Goal: Information Seeking & Learning: Learn about a topic

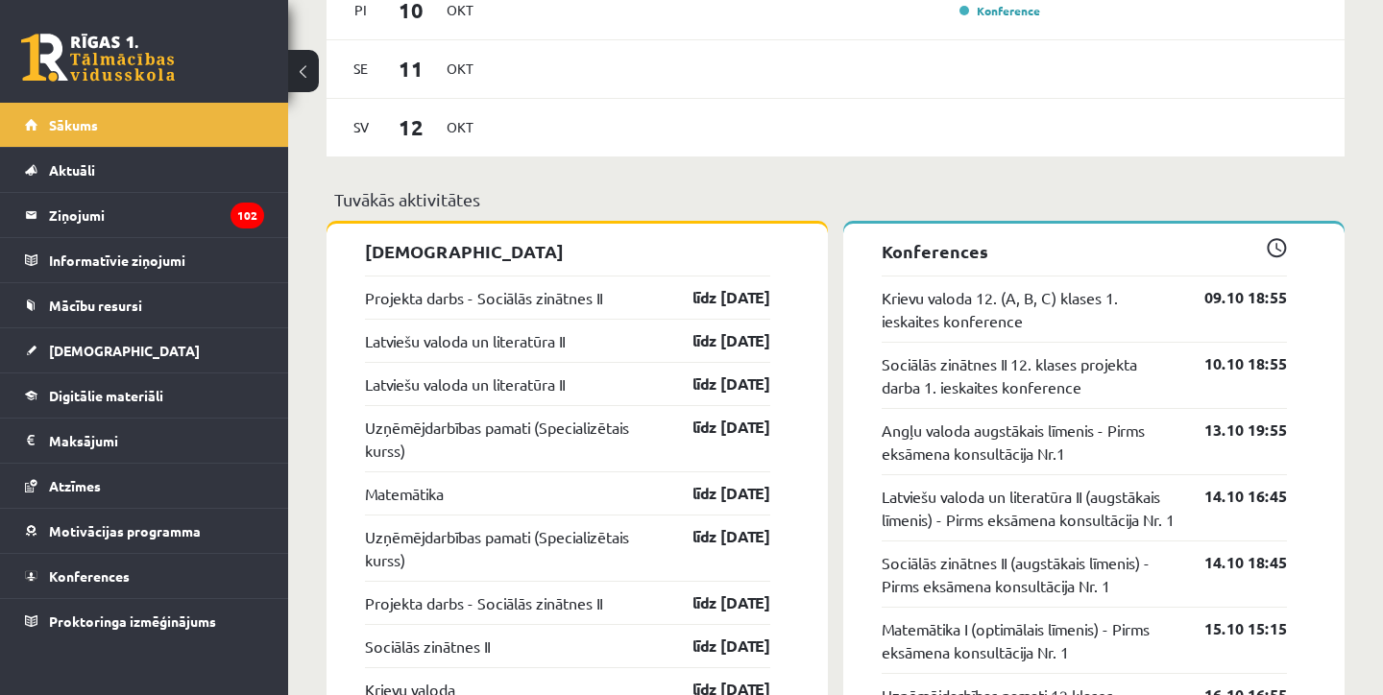
scroll to position [1377, 0]
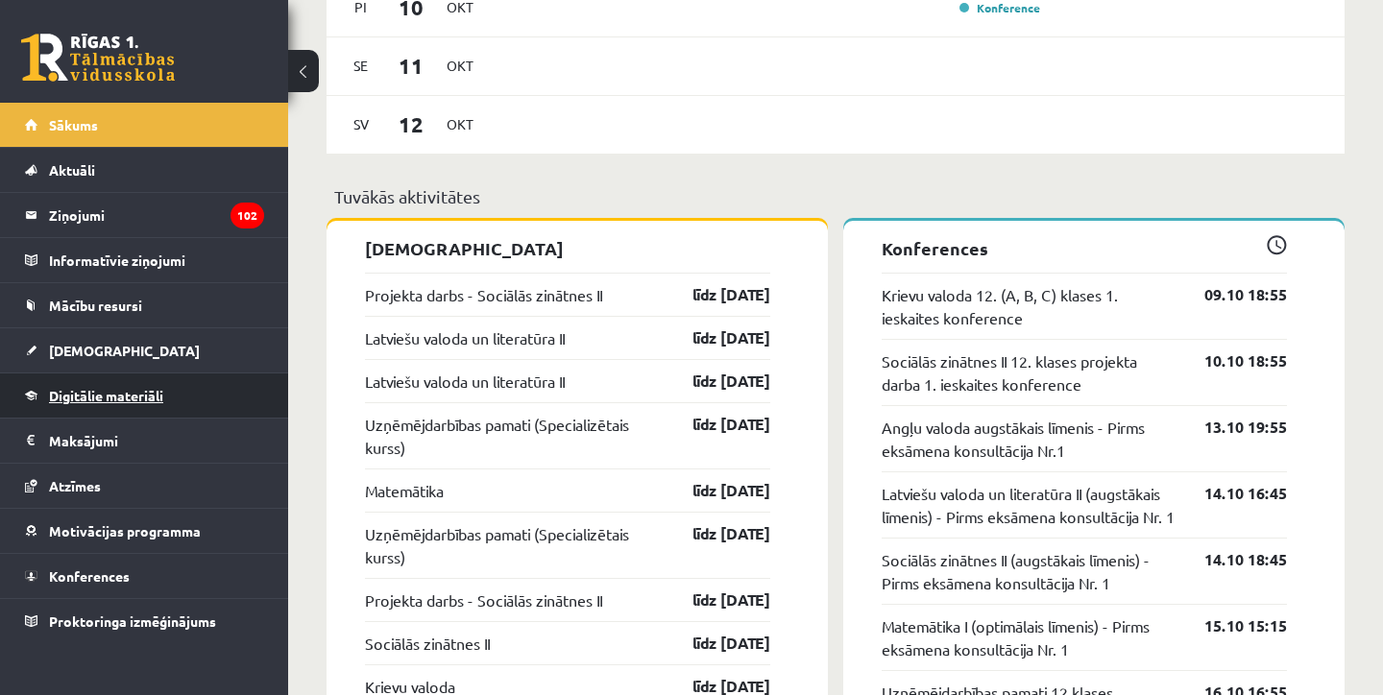
click at [106, 412] on link "Digitālie materiāli" at bounding box center [144, 395] width 239 height 44
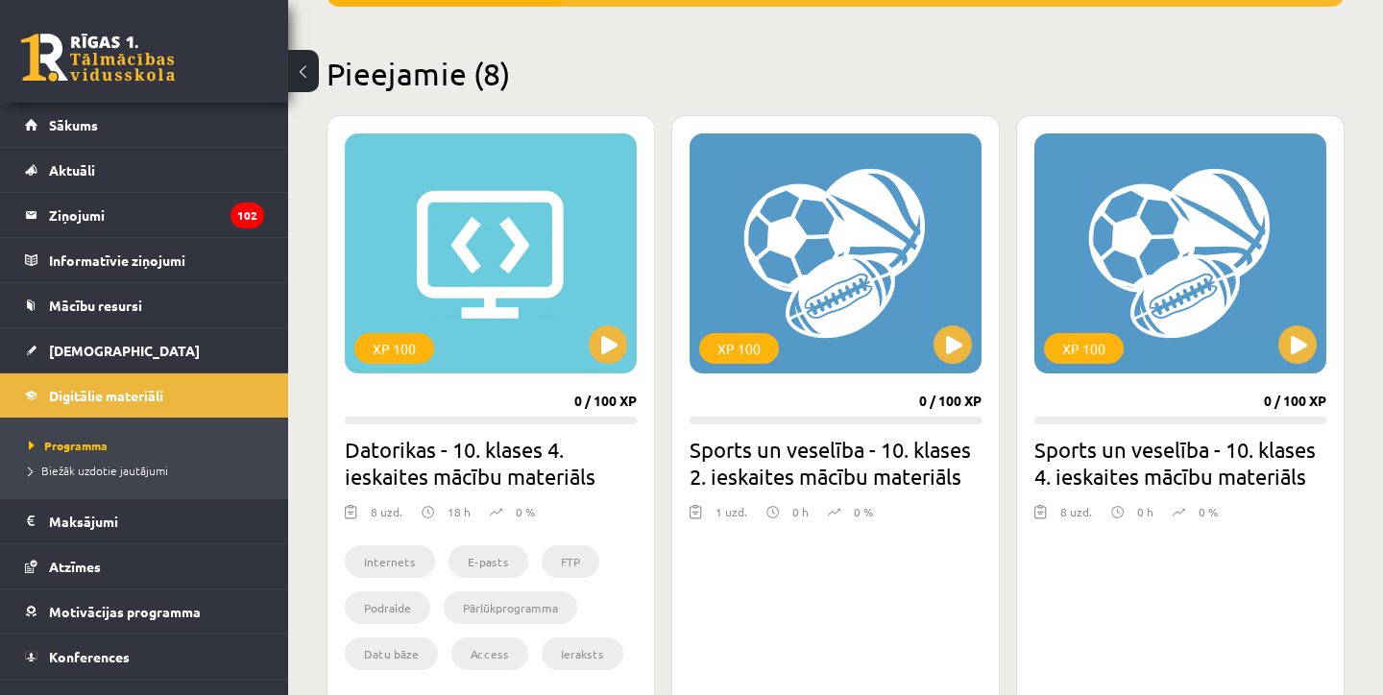
scroll to position [437, 0]
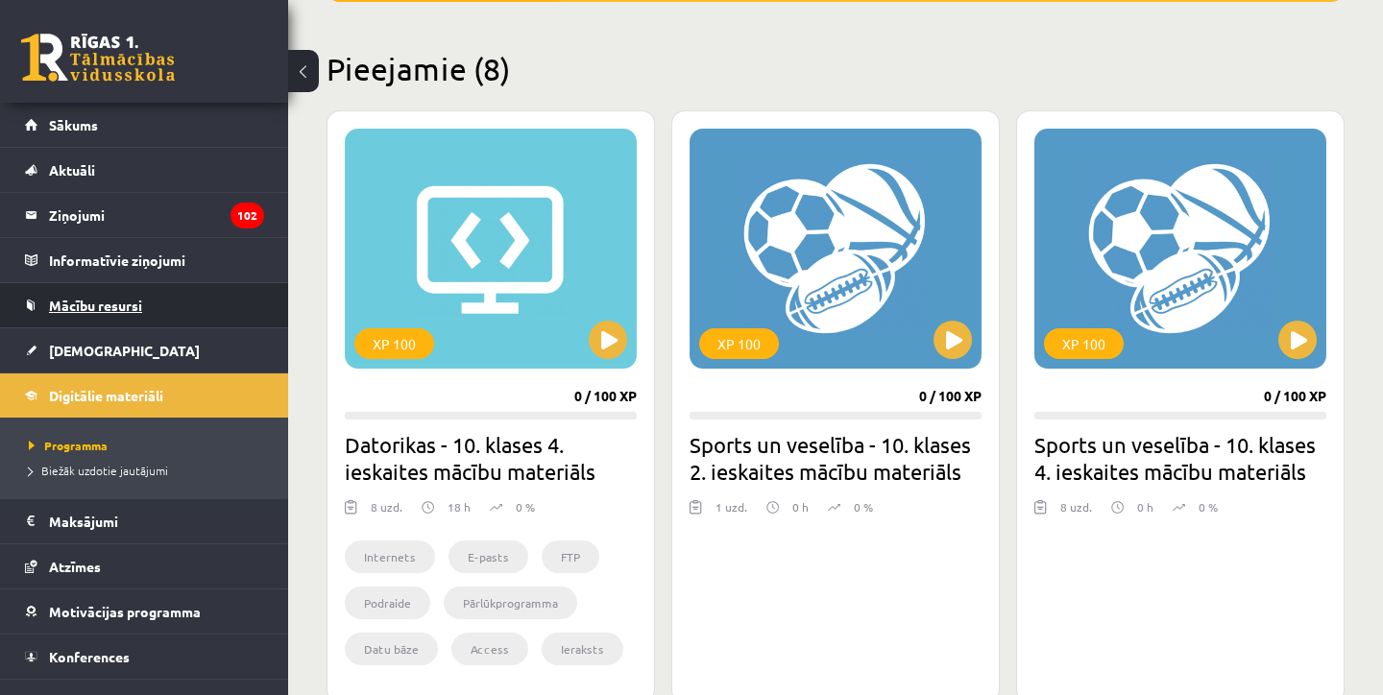
click at [109, 318] on link "Mācību resursi" at bounding box center [144, 305] width 239 height 44
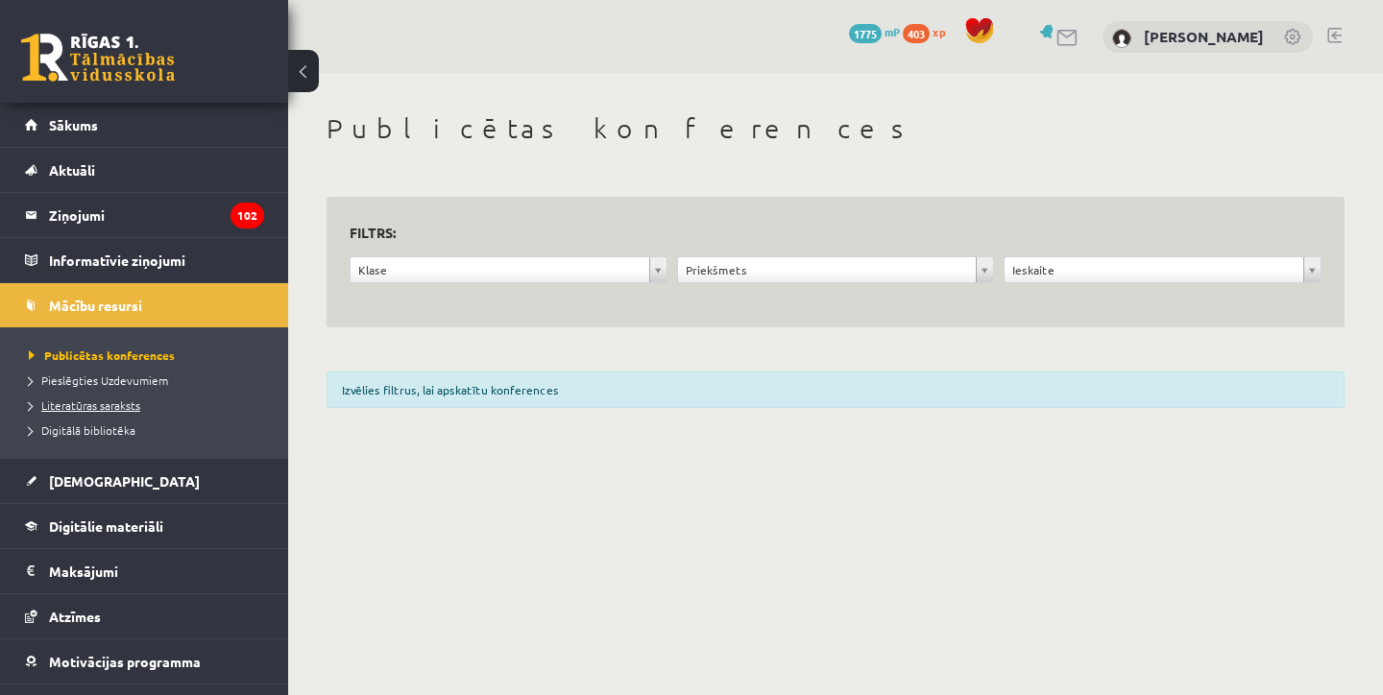
click at [105, 410] on span "Literatūras saraksts" at bounding box center [84, 404] width 111 height 15
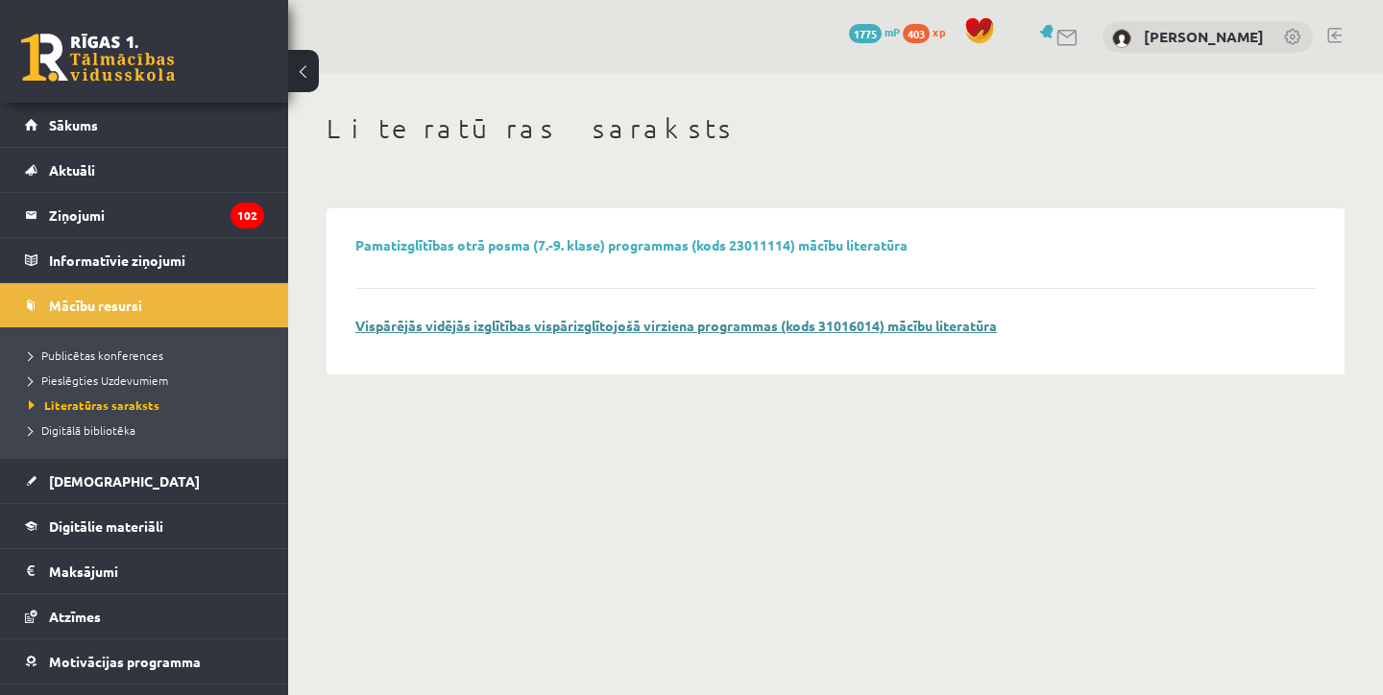
click at [368, 325] on link "Vispārējās vidējās izglītības vispārizglītojošā virziena programmas (kods 31016…" at bounding box center [675, 325] width 641 height 17
click at [88, 434] on span "Digitālā bibliotēka" at bounding box center [82, 429] width 107 height 15
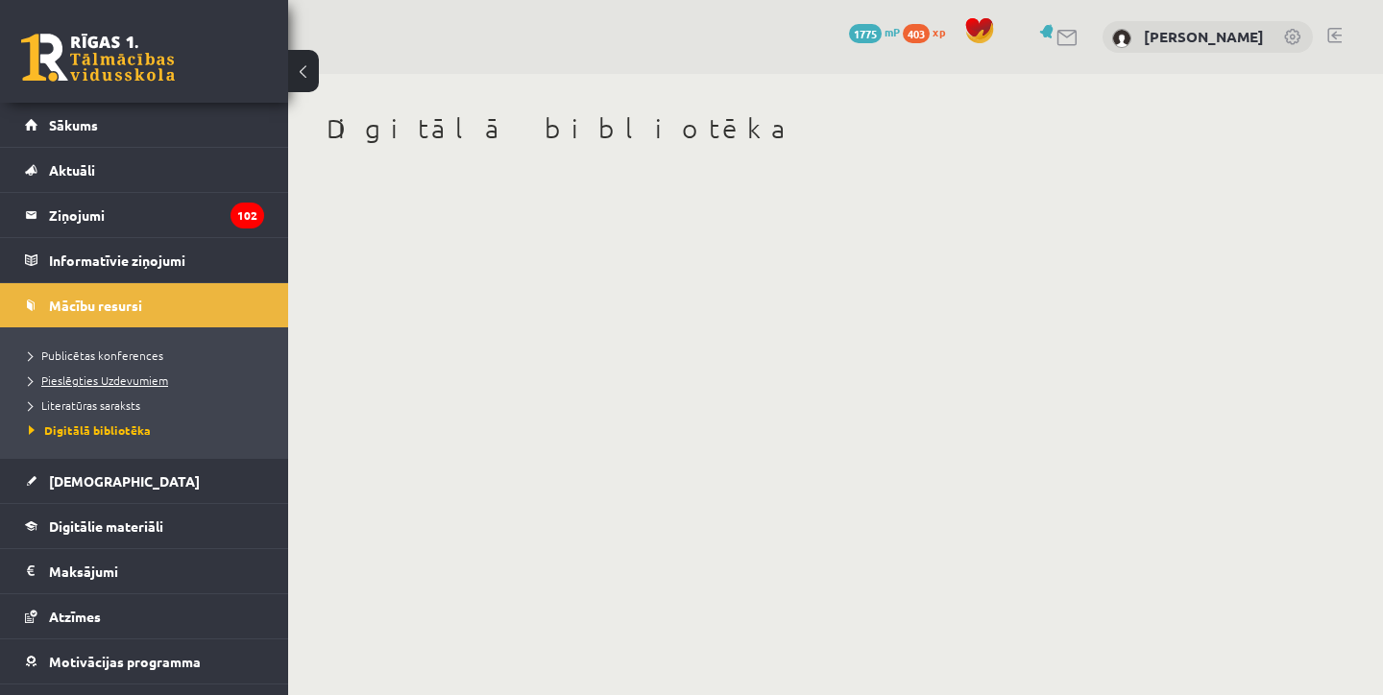
click at [106, 378] on span "Pieslēgties Uzdevumiem" at bounding box center [98, 380] width 139 height 15
click at [120, 352] on span "Publicētas konferences" at bounding box center [96, 355] width 134 height 15
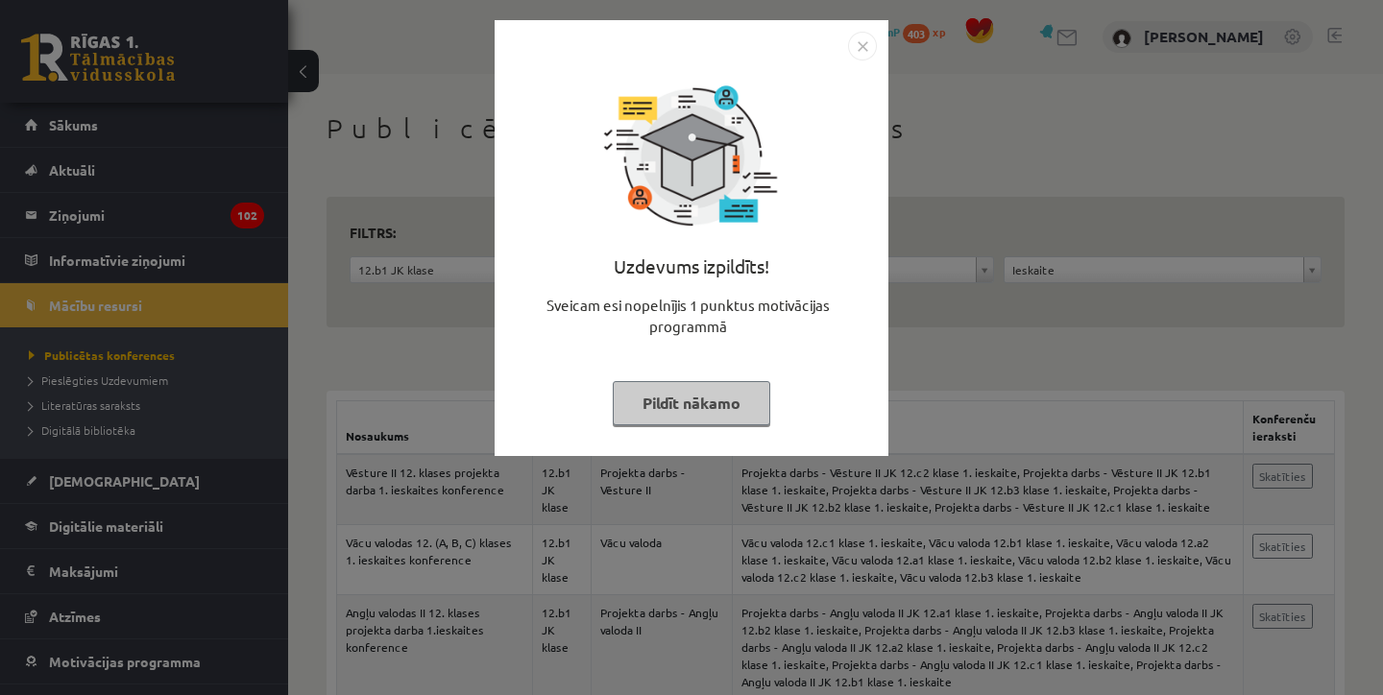
click at [701, 390] on button "Pildīt nākamo" at bounding box center [691, 403] width 157 height 44
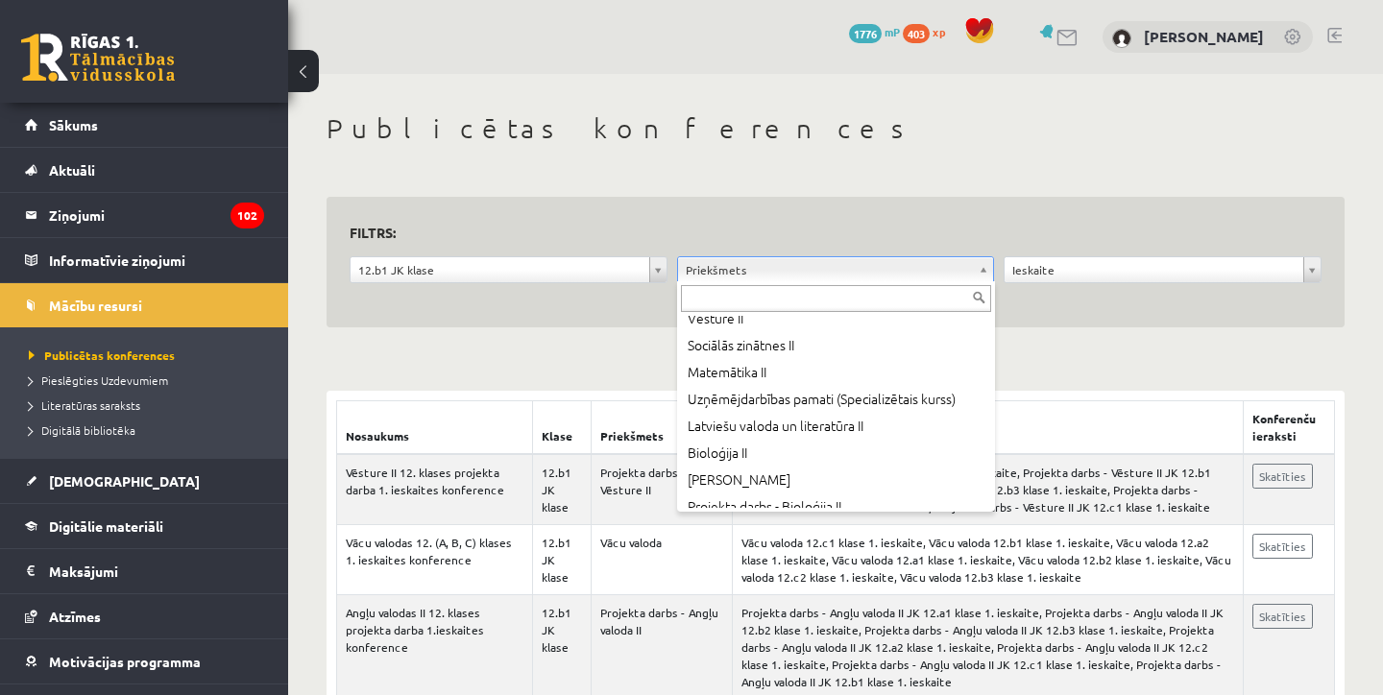
scroll to position [736, 0]
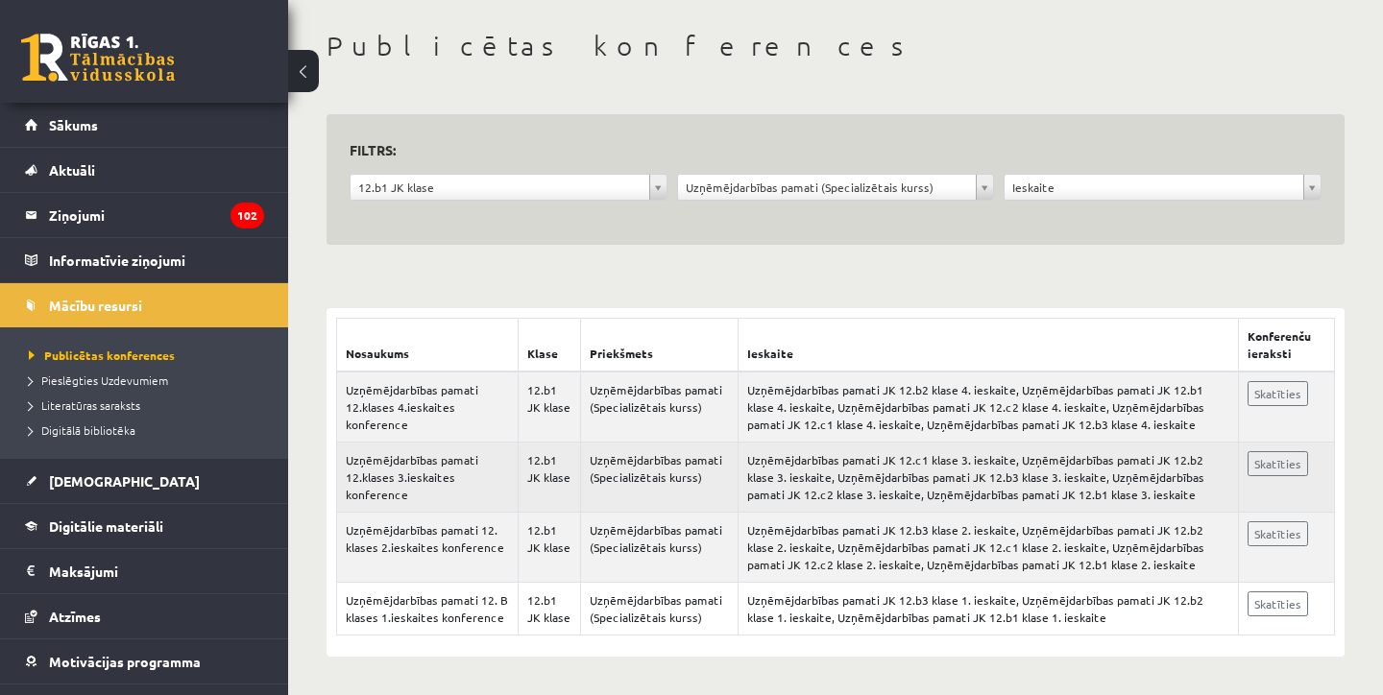
scroll to position [168, 0]
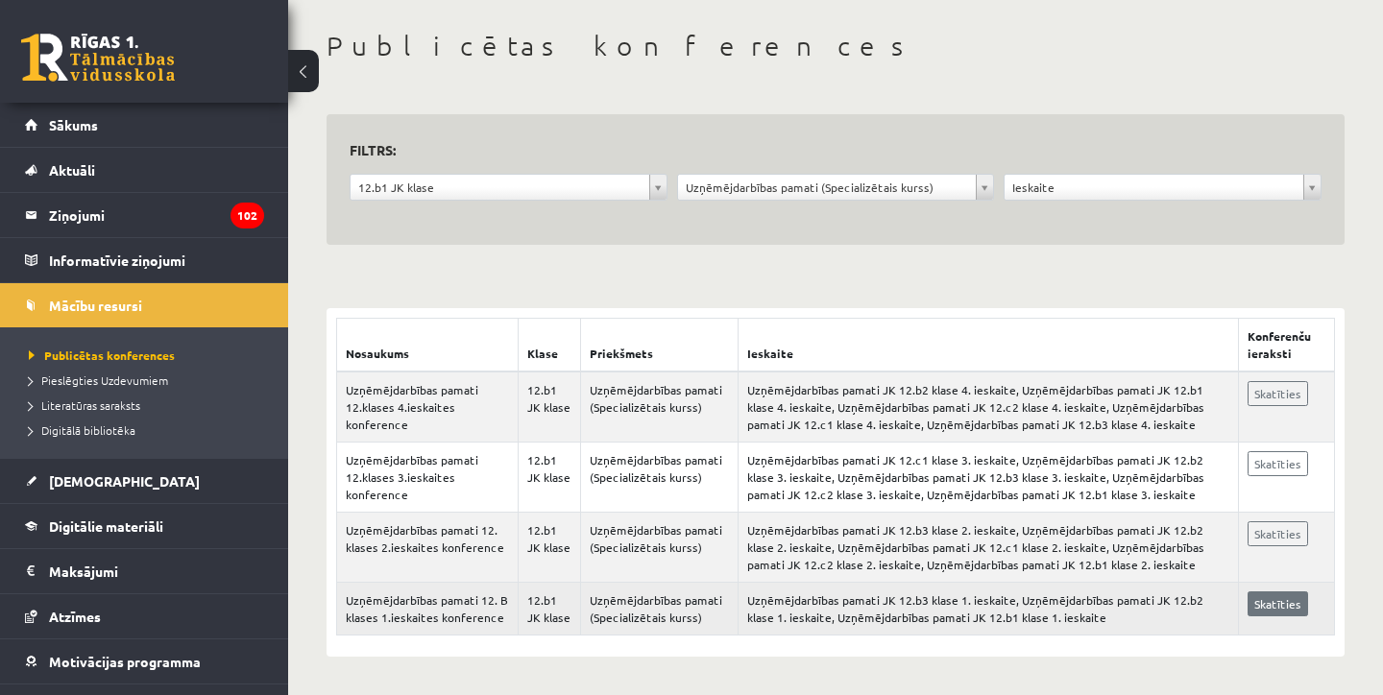
click at [1283, 591] on link "Skatīties" at bounding box center [1277, 603] width 60 height 25
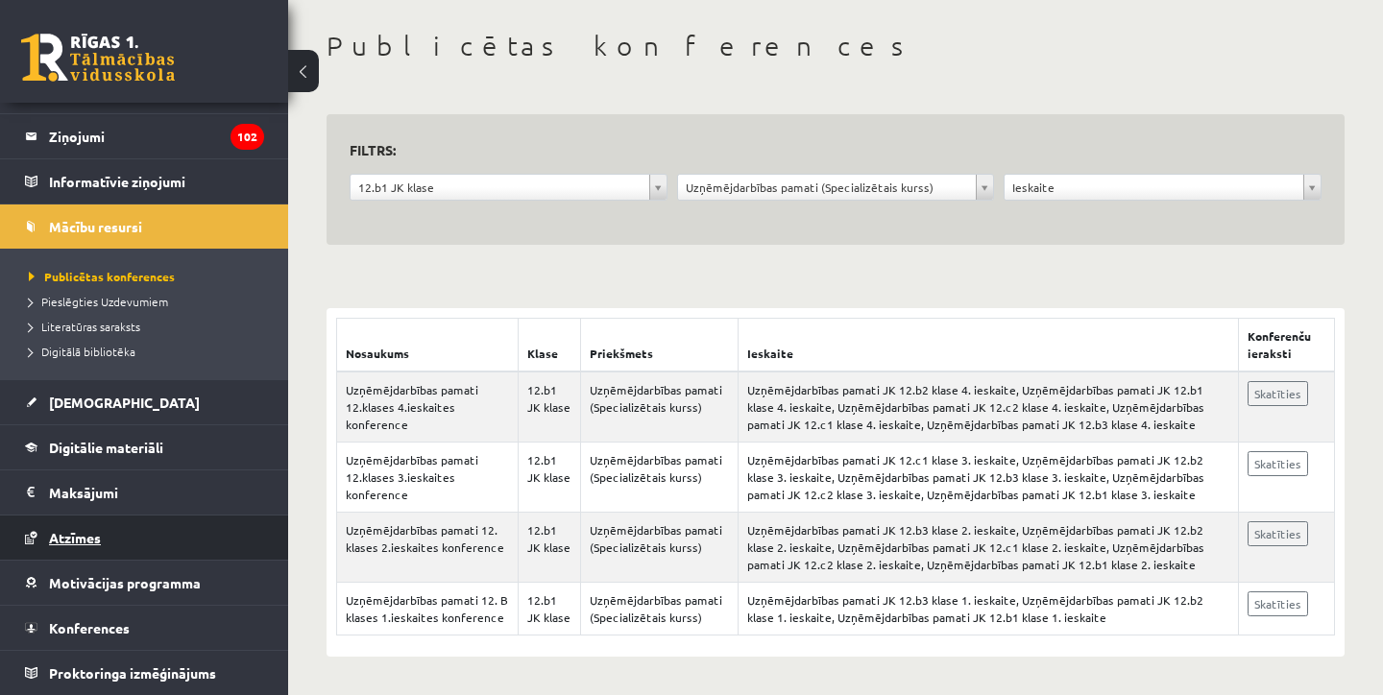
scroll to position [79, 0]
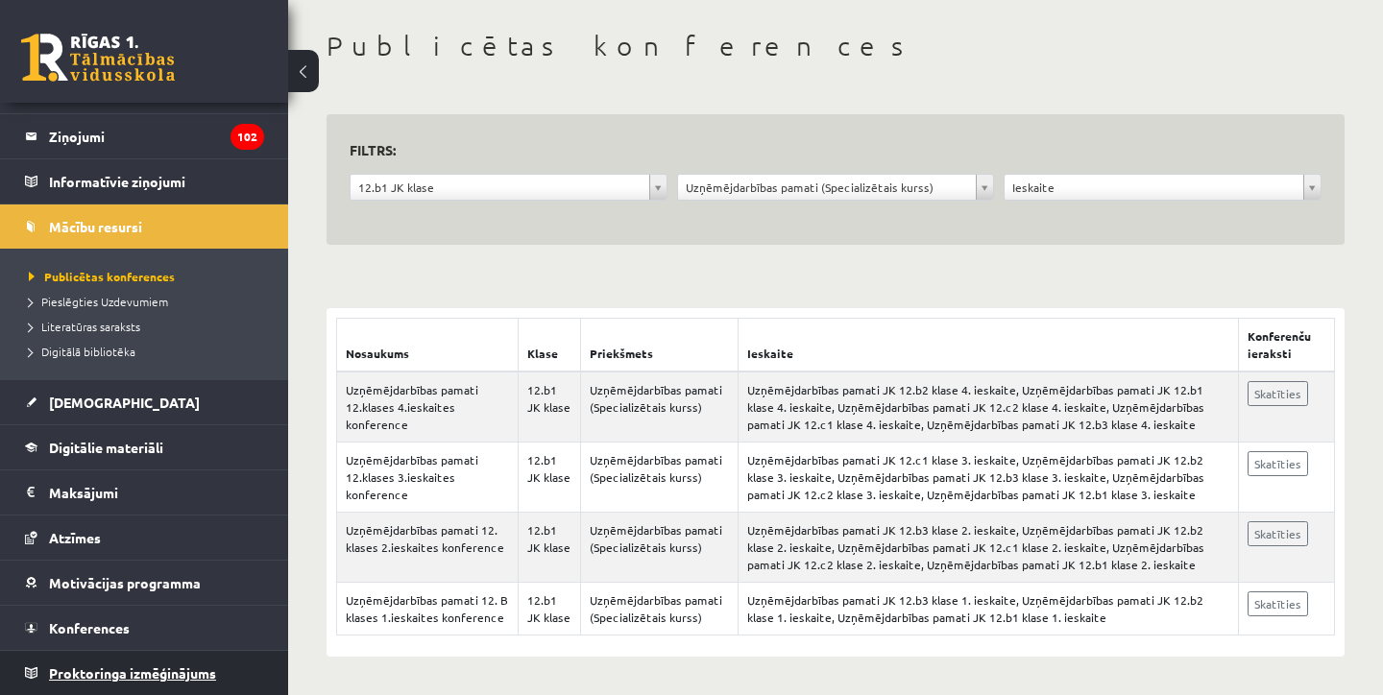
click at [146, 679] on span "Proktoringa izmēģinājums" at bounding box center [132, 672] width 167 height 17
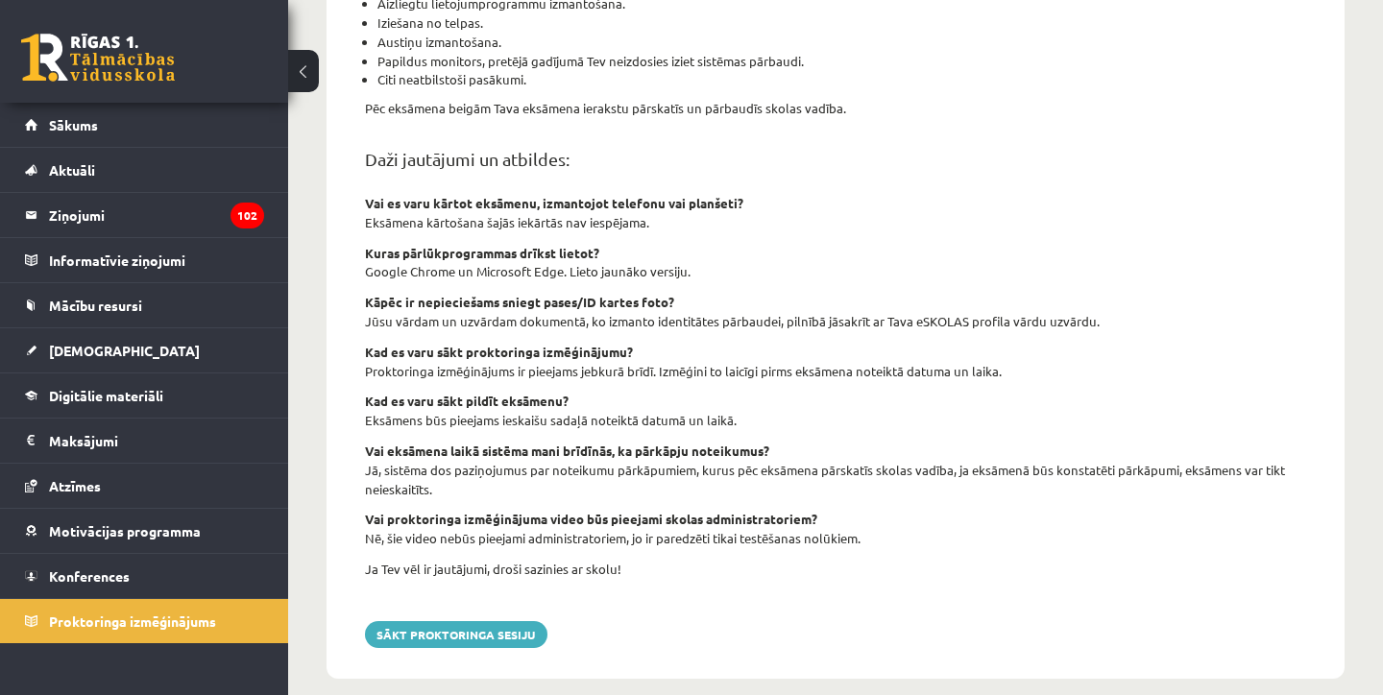
scroll to position [665, 0]
click at [130, 136] on link "Sākums" at bounding box center [144, 125] width 239 height 44
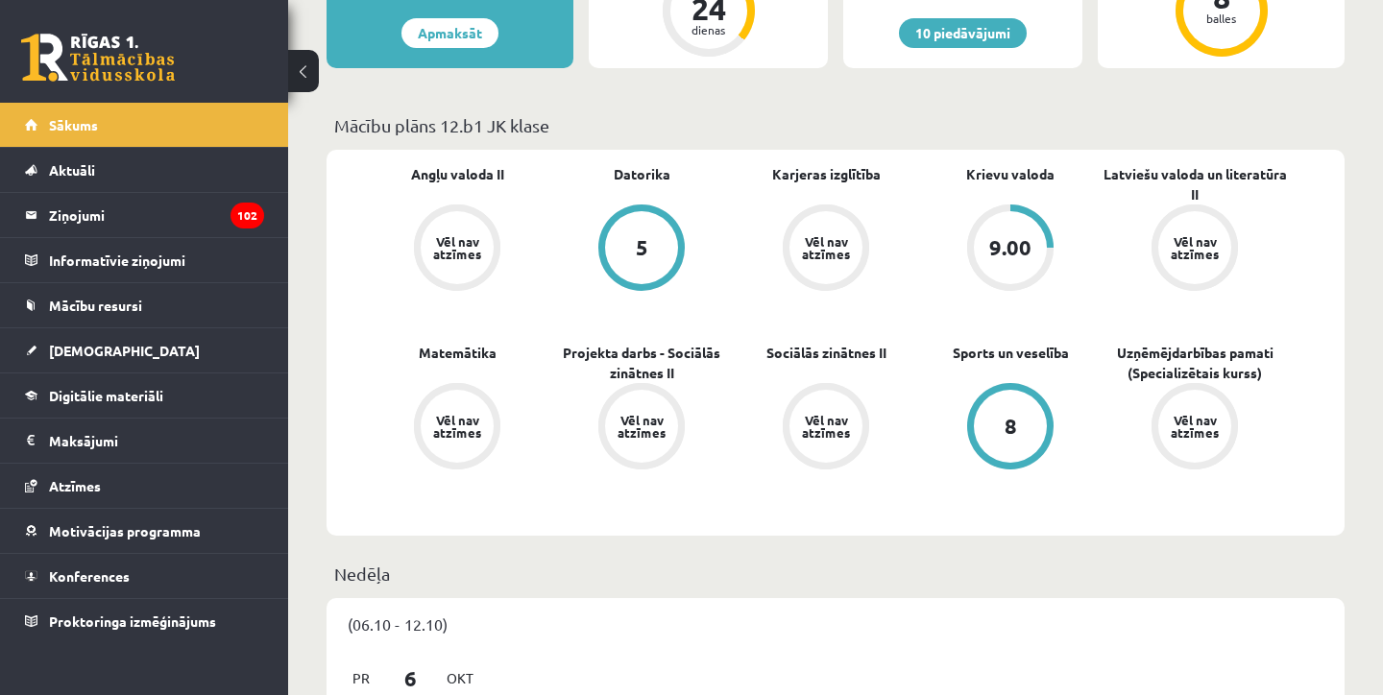
scroll to position [511, 0]
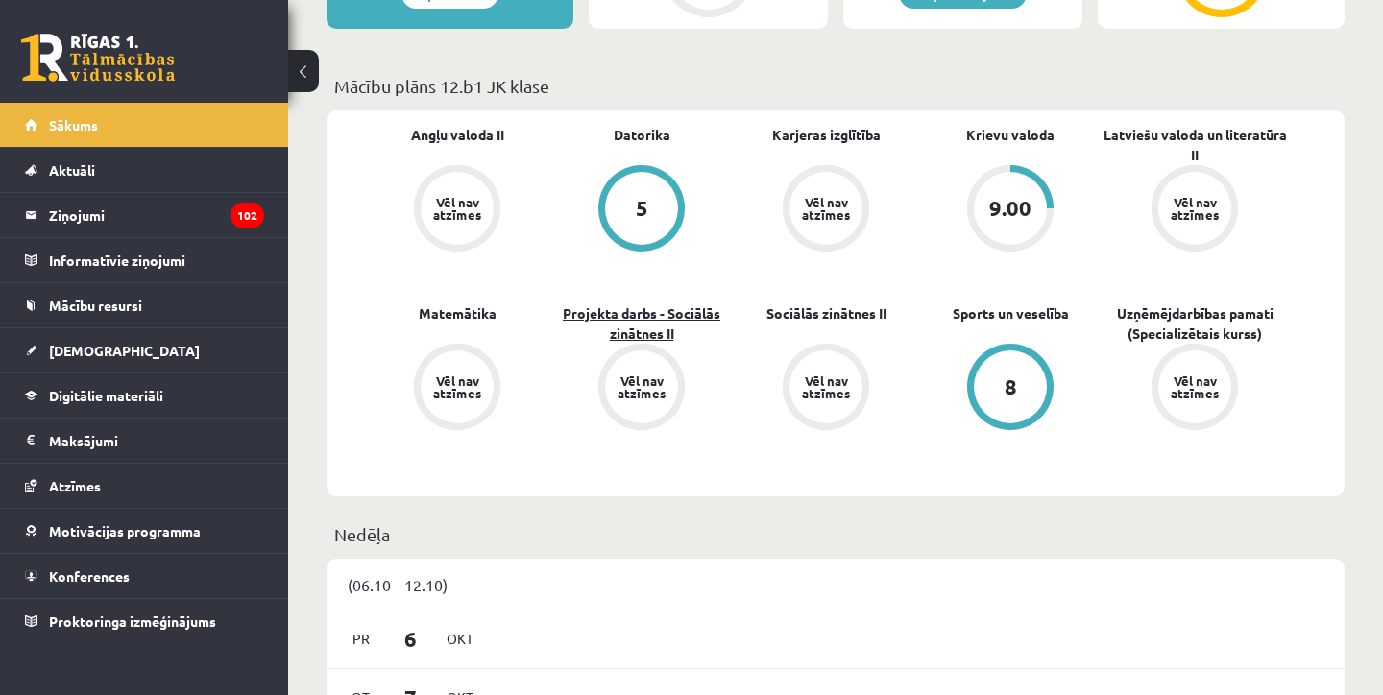
click at [686, 319] on link "Projekta darbs - Sociālās zinātnes II" at bounding box center [641, 323] width 184 height 40
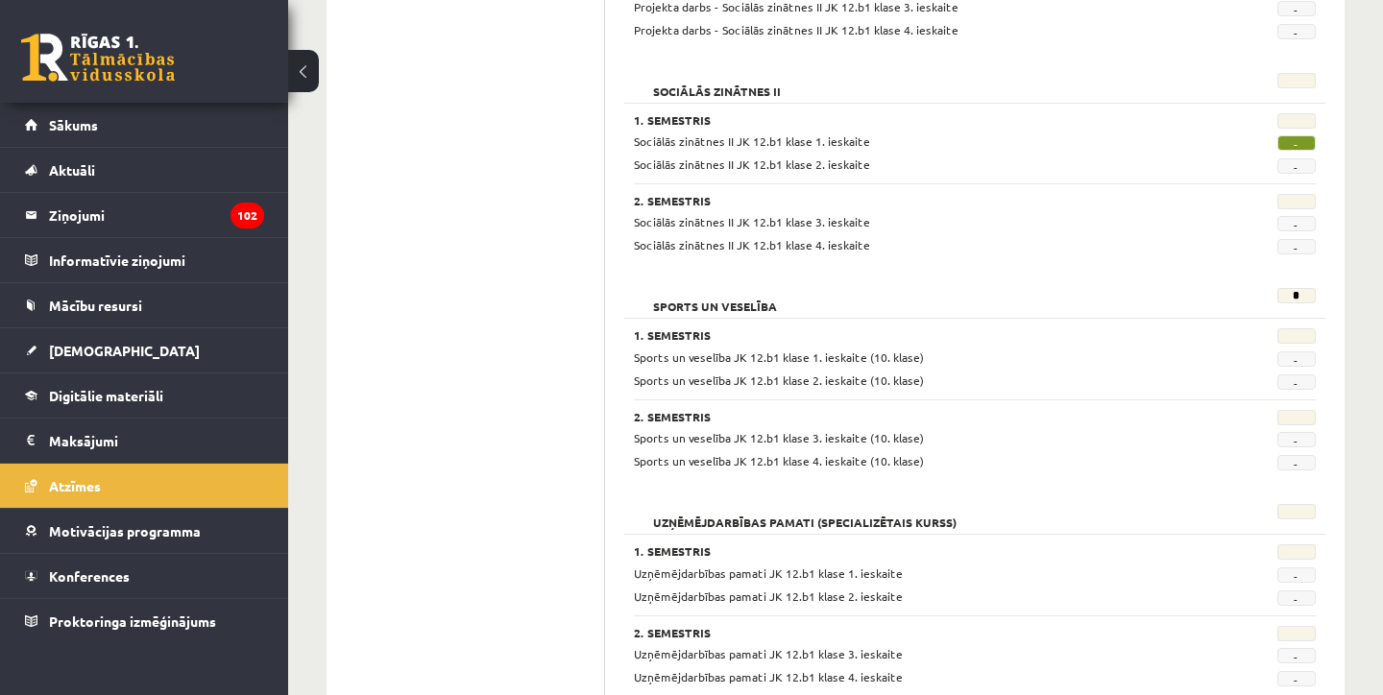
scroll to position [1549, 0]
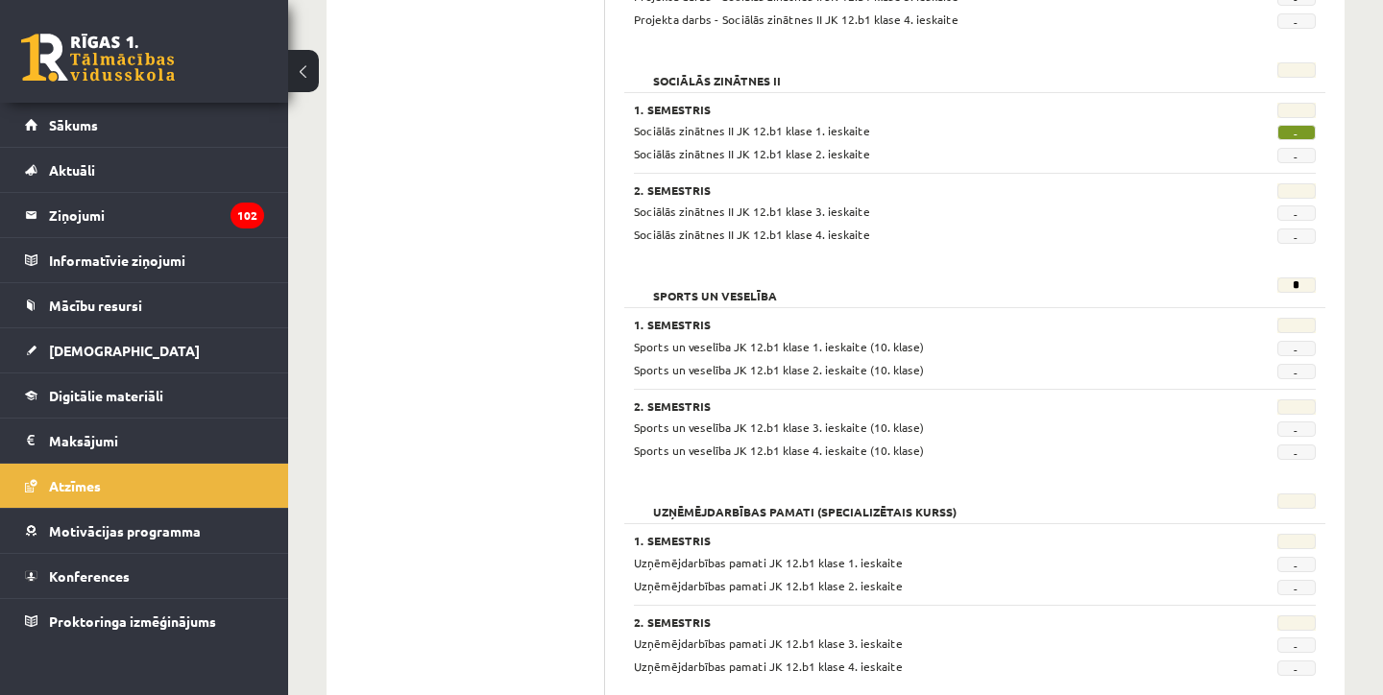
click at [712, 504] on h2 "Uzņēmējdarbības pamati (Specializētais kurss)" at bounding box center [805, 503] width 342 height 19
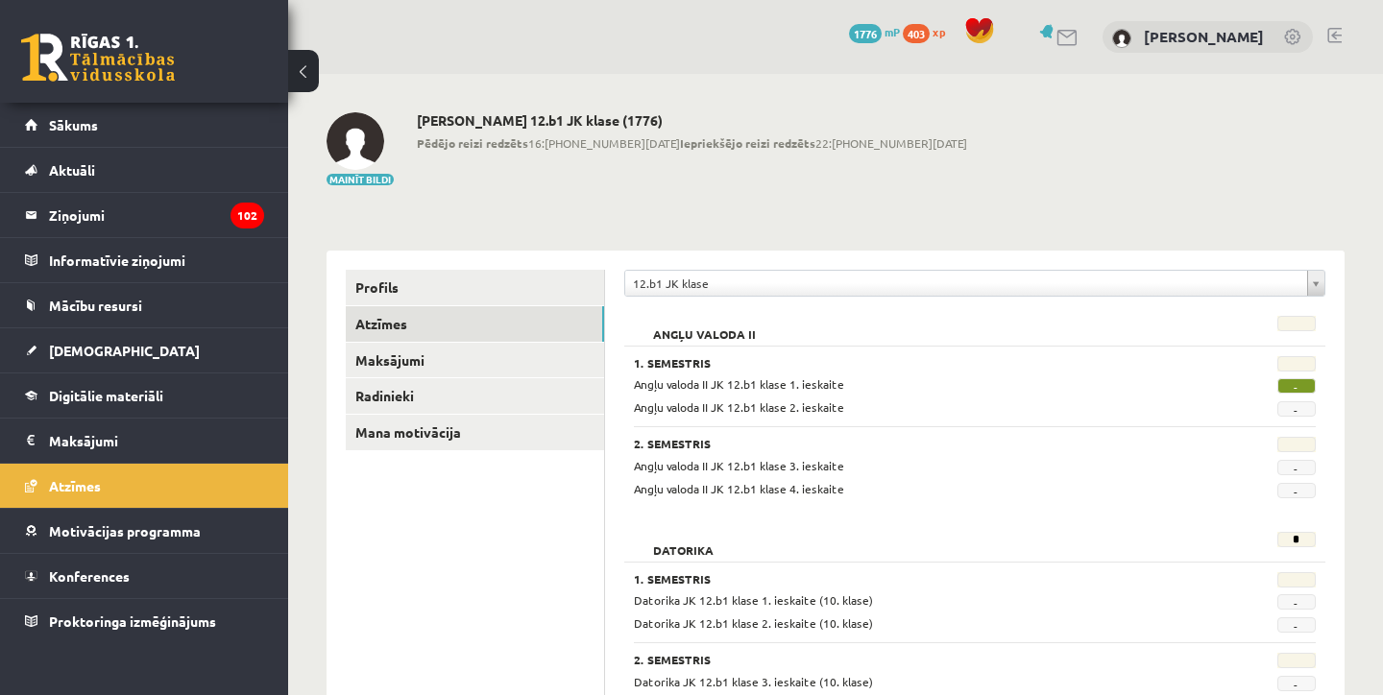
scroll to position [0, 0]
click at [157, 389] on span "Digitālie materiāli" at bounding box center [106, 395] width 114 height 17
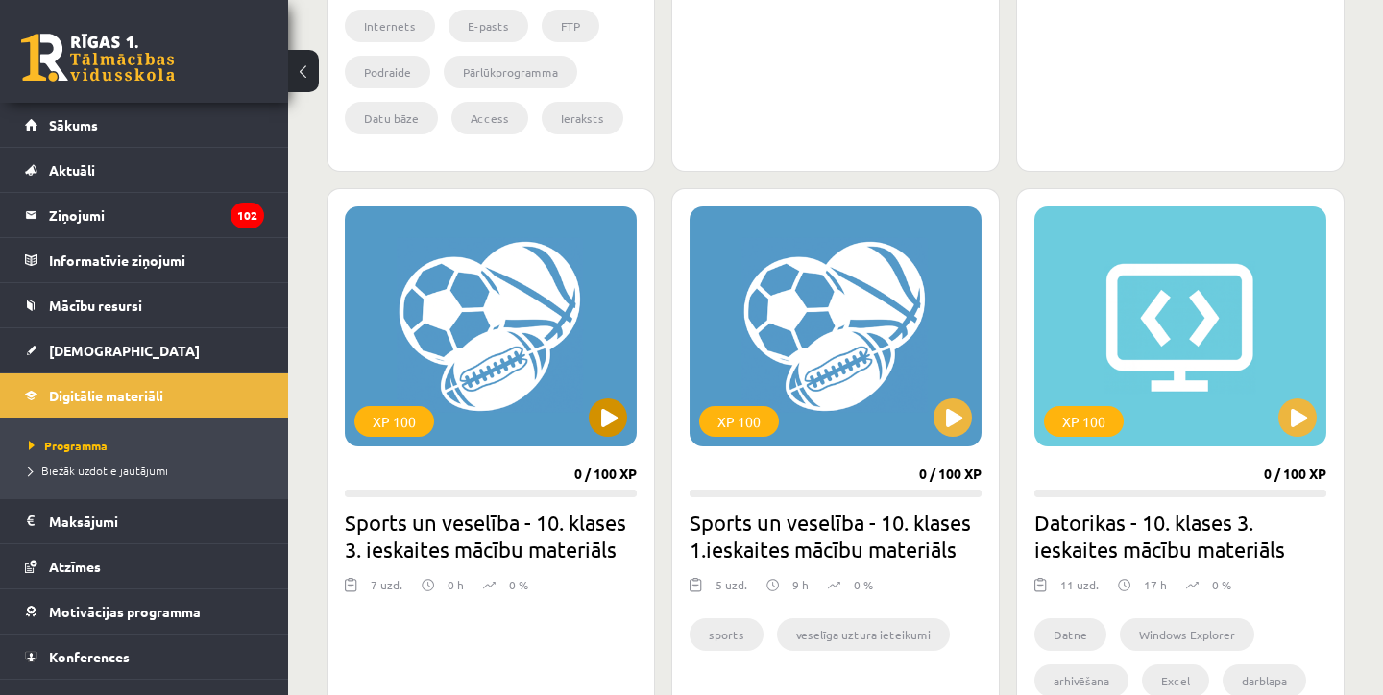
scroll to position [975, 0]
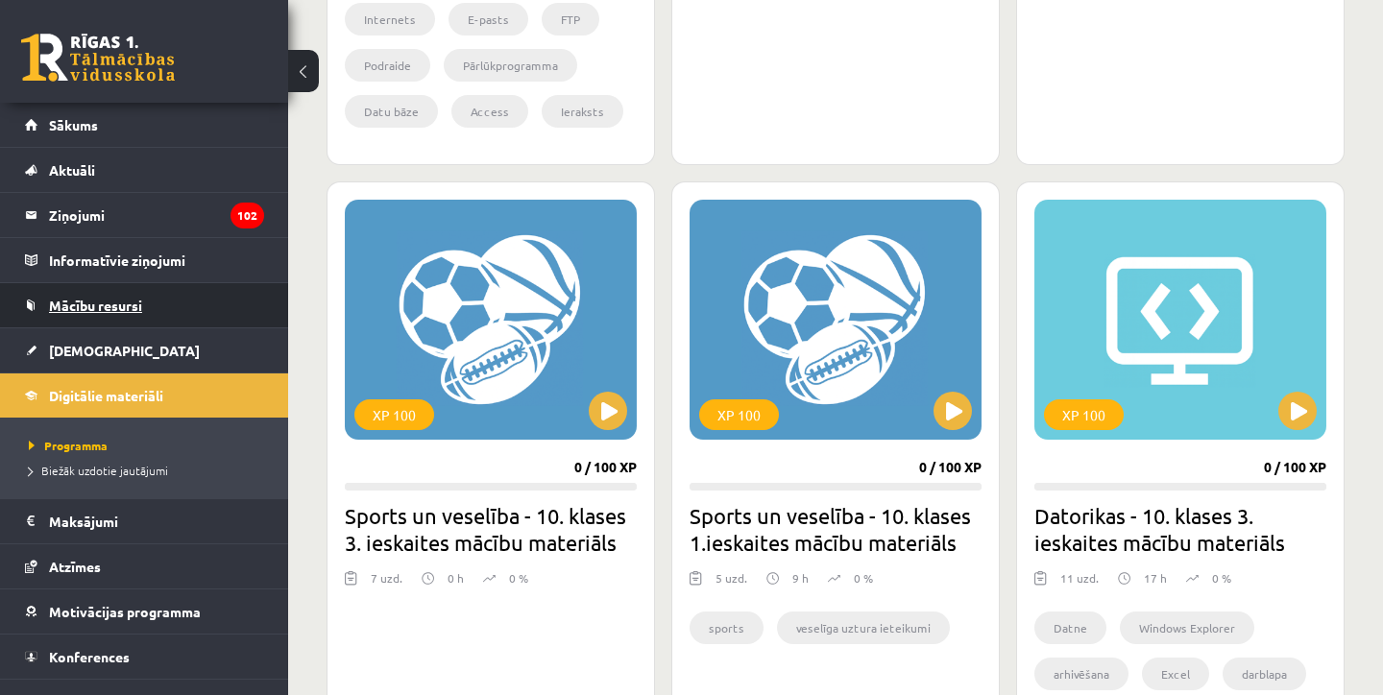
click at [131, 306] on span "Mācību resursi" at bounding box center [95, 305] width 93 height 17
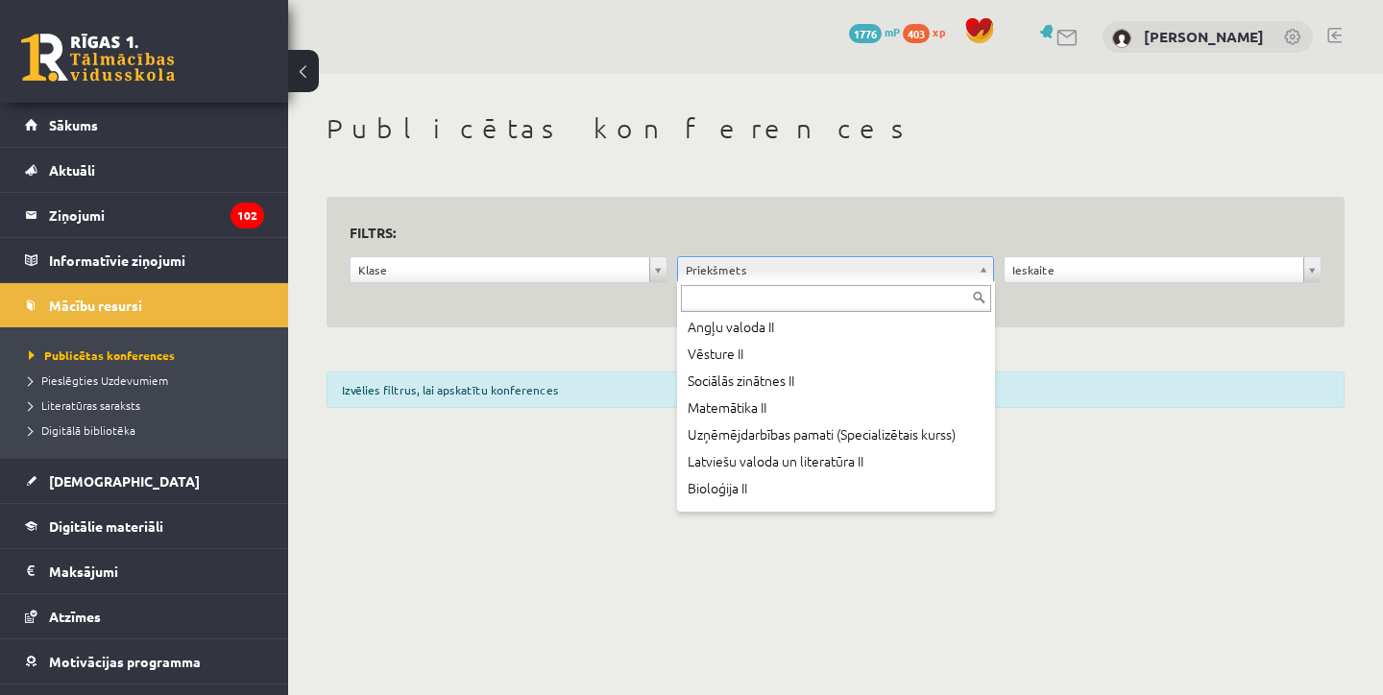
scroll to position [712, 0]
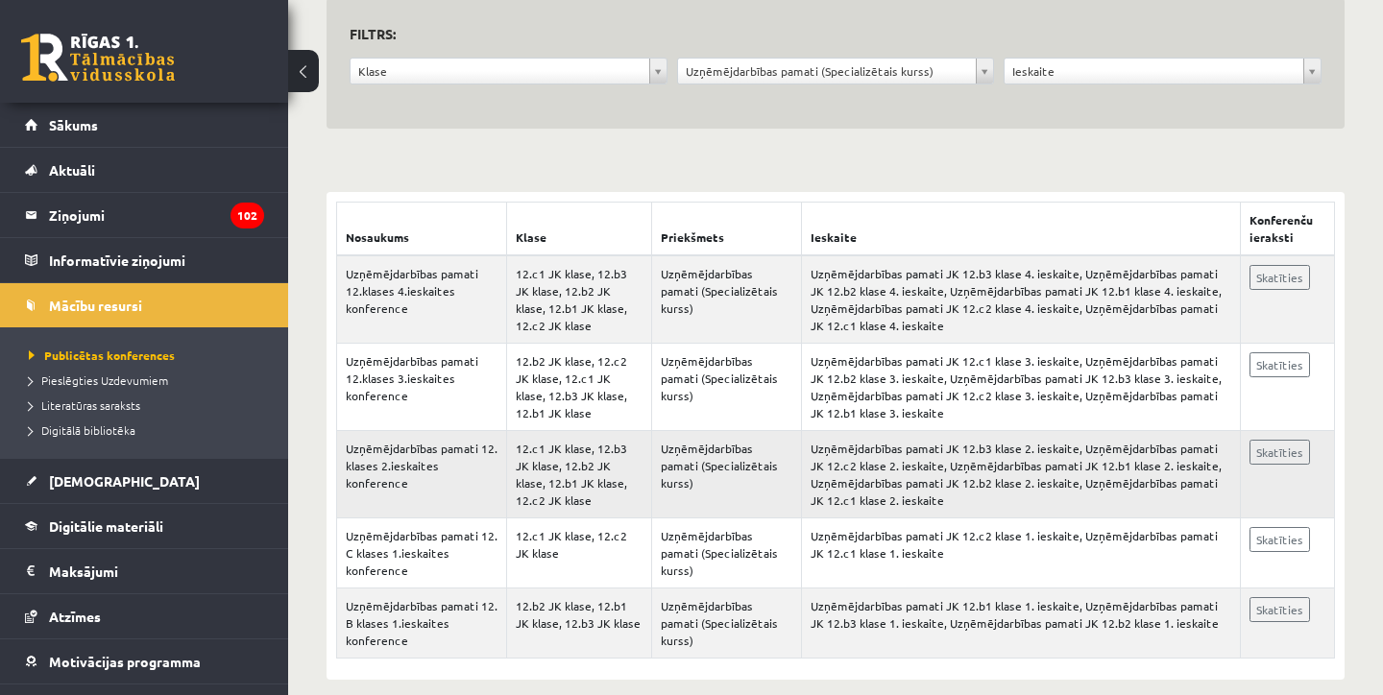
scroll to position [239, 0]
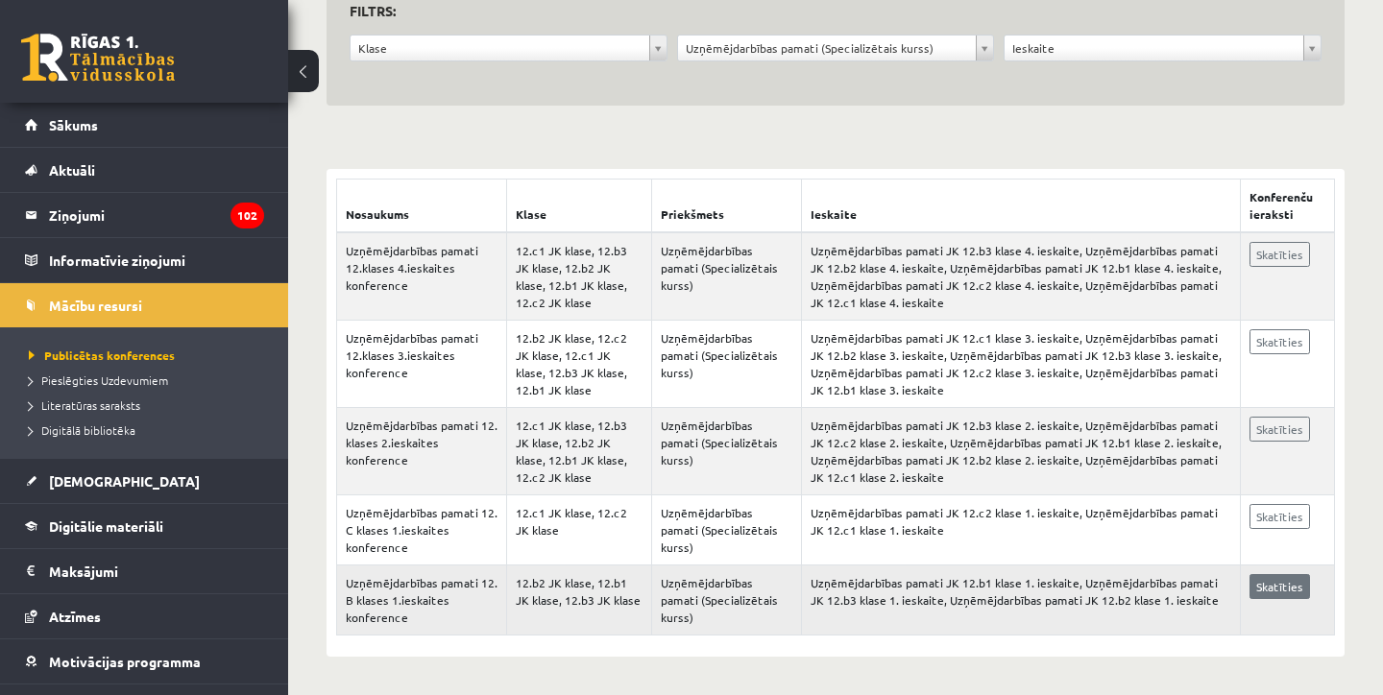
click at [1280, 581] on link "Skatīties" at bounding box center [1279, 586] width 60 height 25
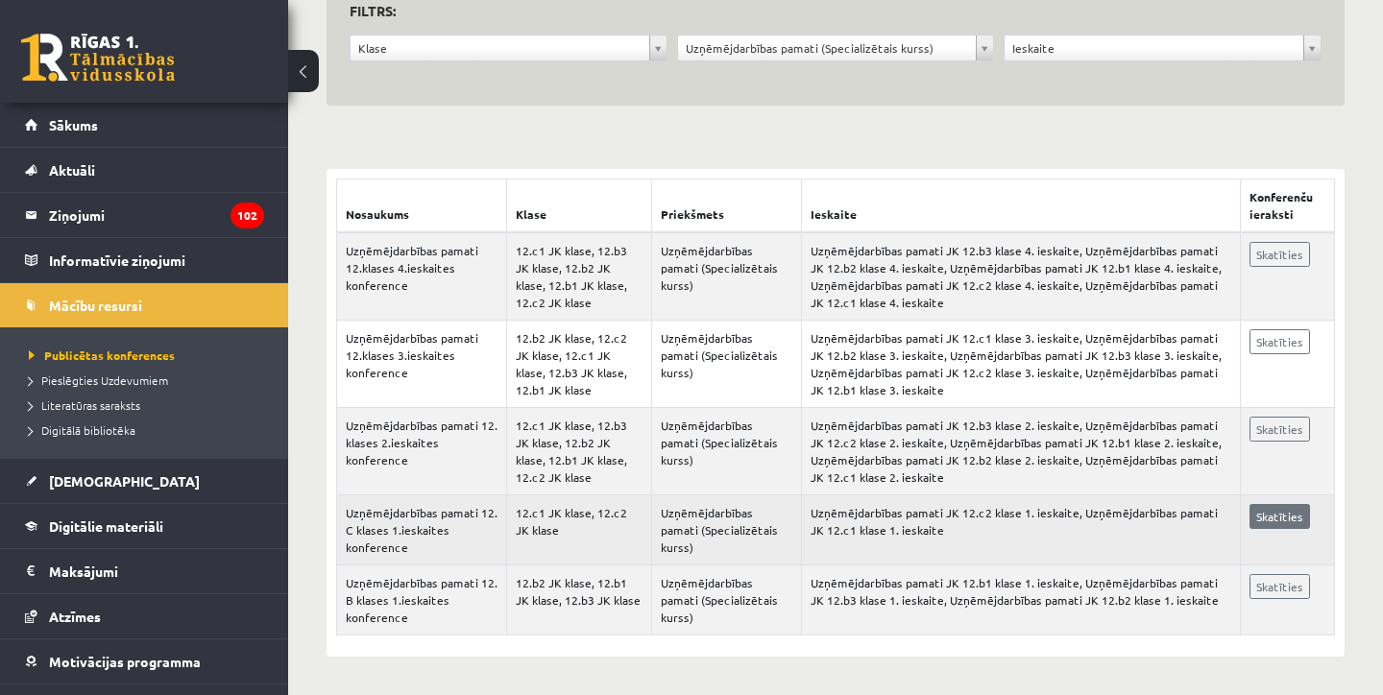
click at [1281, 504] on link "Skatīties" at bounding box center [1279, 516] width 60 height 25
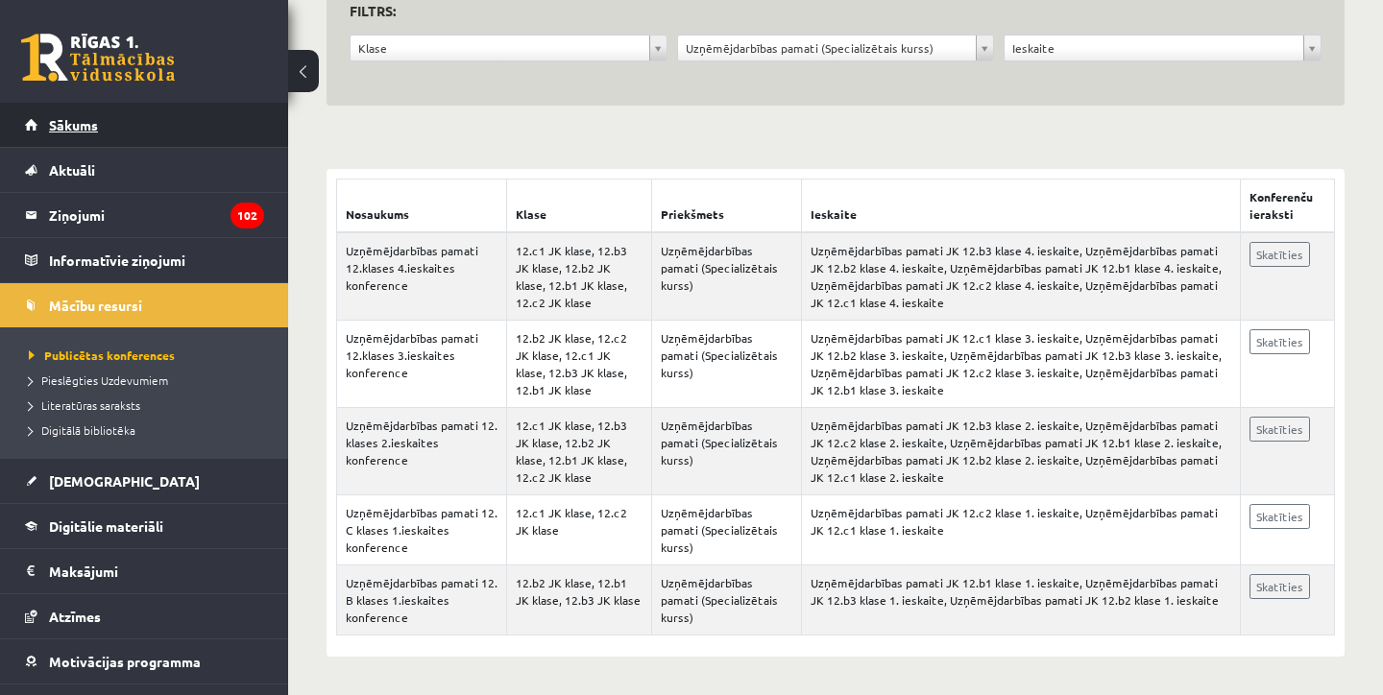
click at [125, 108] on link "Sākums" at bounding box center [144, 125] width 239 height 44
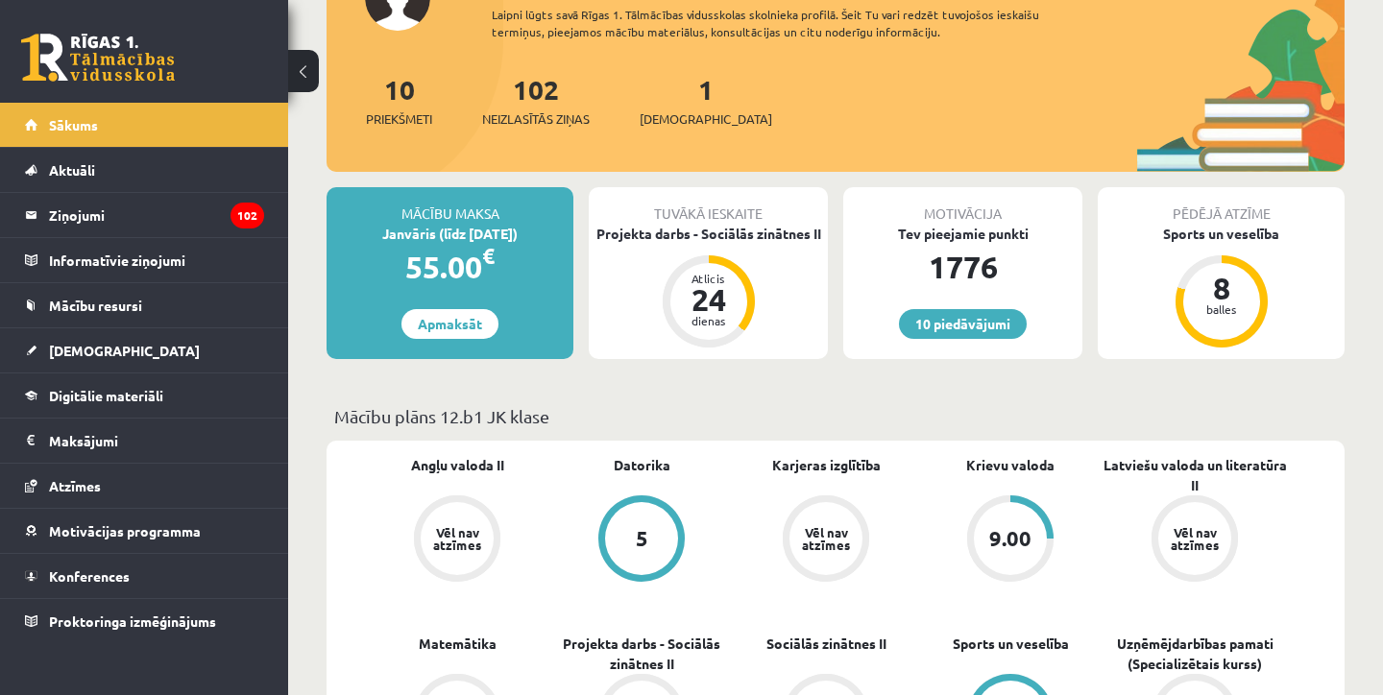
scroll to position [173, 0]
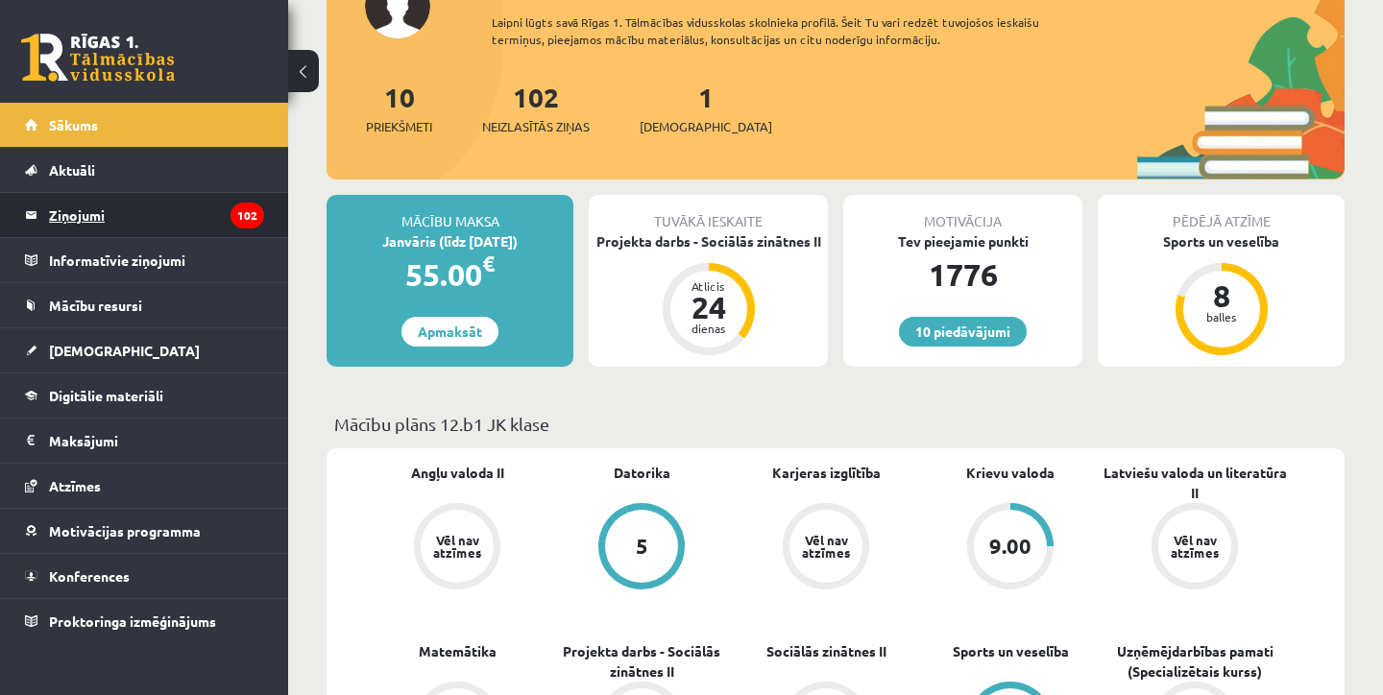
click at [231, 222] on icon "102" at bounding box center [247, 216] width 34 height 26
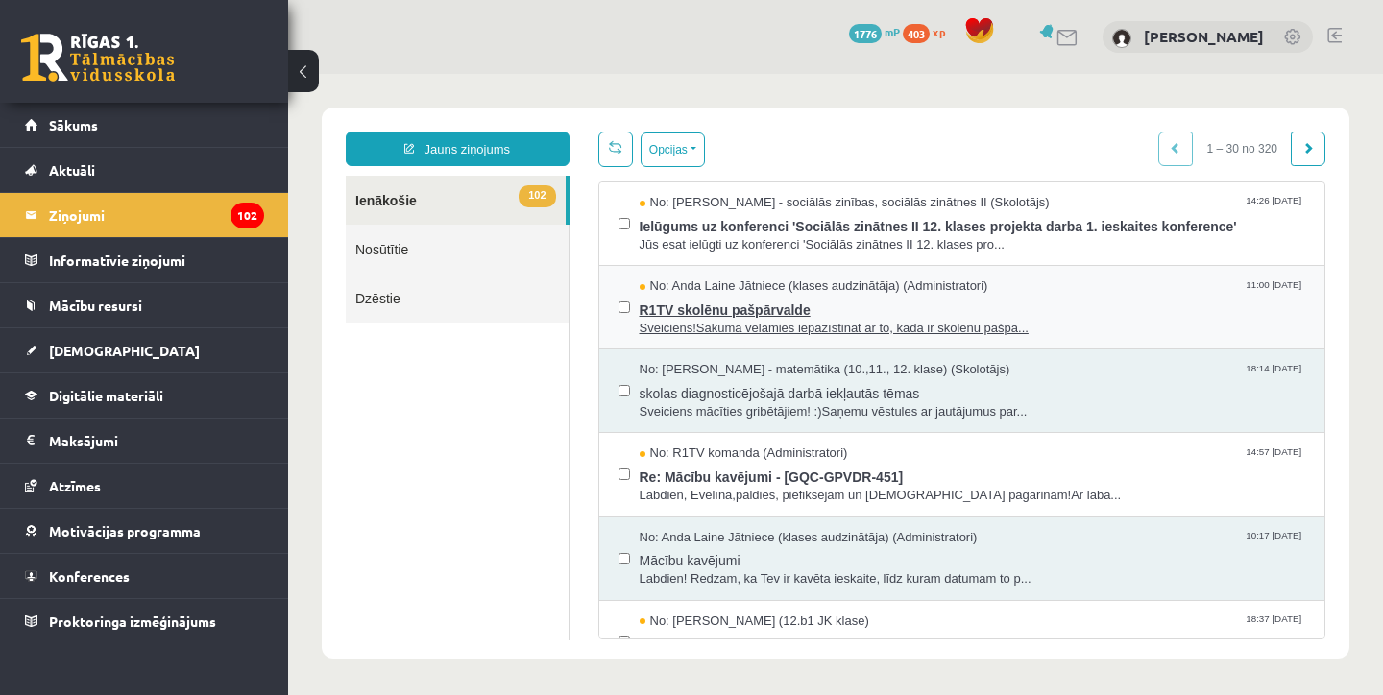
click at [703, 301] on span "R1TV skolēnu pašpārvalde" at bounding box center [972, 308] width 666 height 24
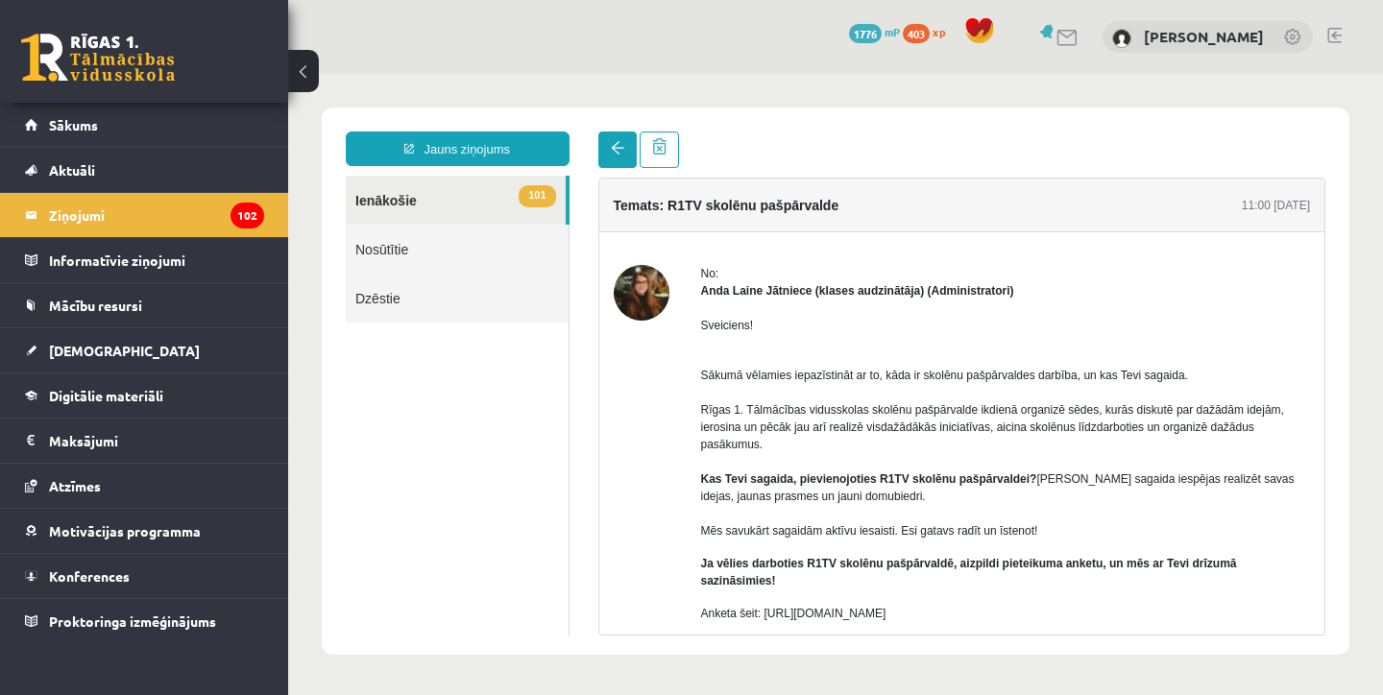
click at [619, 142] on span at bounding box center [617, 147] width 13 height 13
click at [607, 150] on link at bounding box center [617, 150] width 38 height 36
click at [370, 197] on link "101 Ienākošie" at bounding box center [456, 200] width 220 height 49
